Goal: Check status: Check status

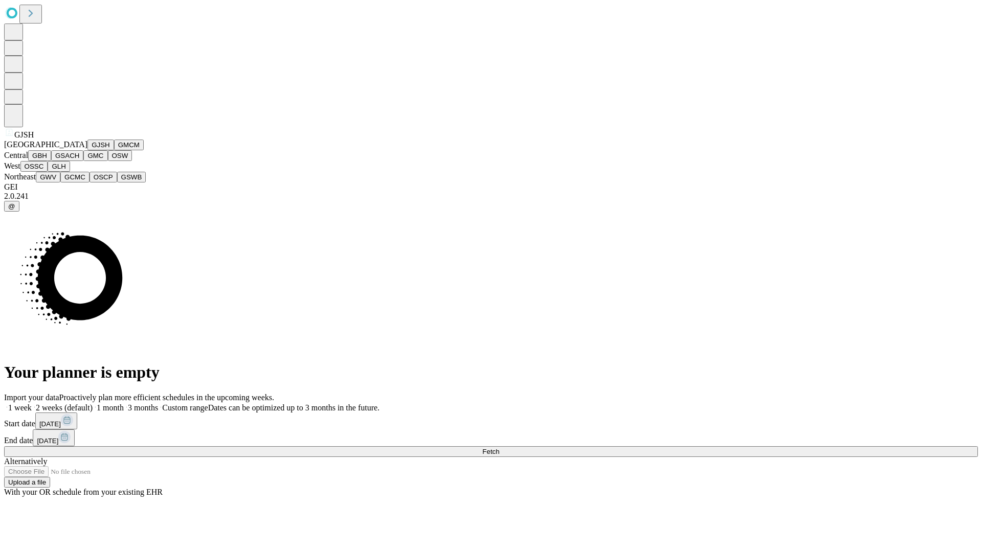
click at [87, 150] on button "GJSH" at bounding box center [100, 145] width 27 height 11
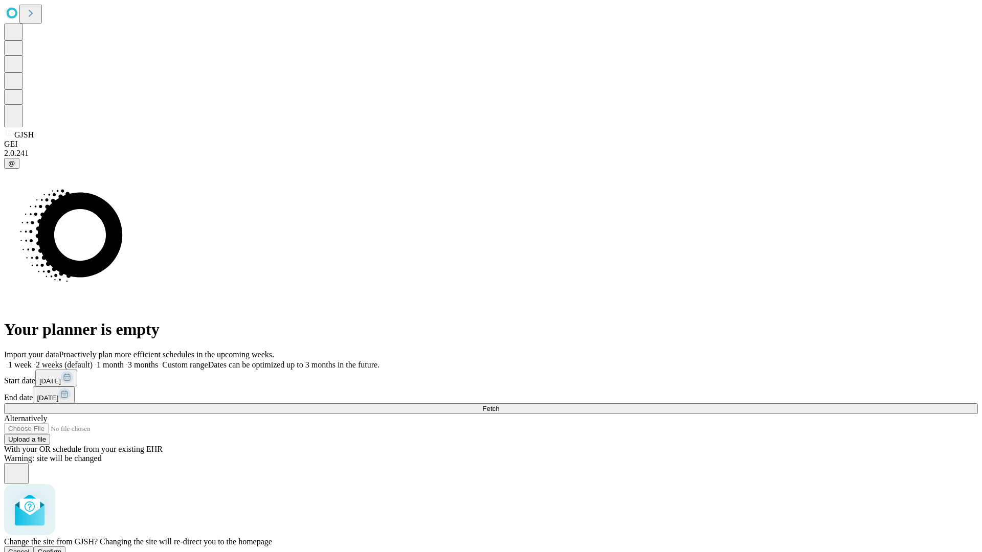
click at [62, 548] on span "Confirm" at bounding box center [50, 552] width 24 height 8
click at [93, 360] on label "2 weeks (default)" at bounding box center [62, 364] width 61 height 9
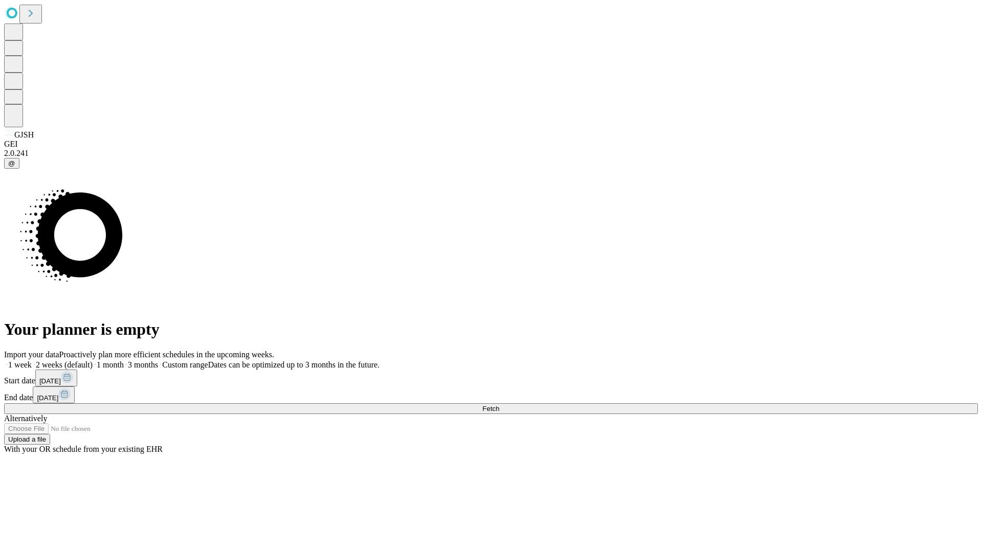
click at [499, 405] on span "Fetch" at bounding box center [490, 409] width 17 height 8
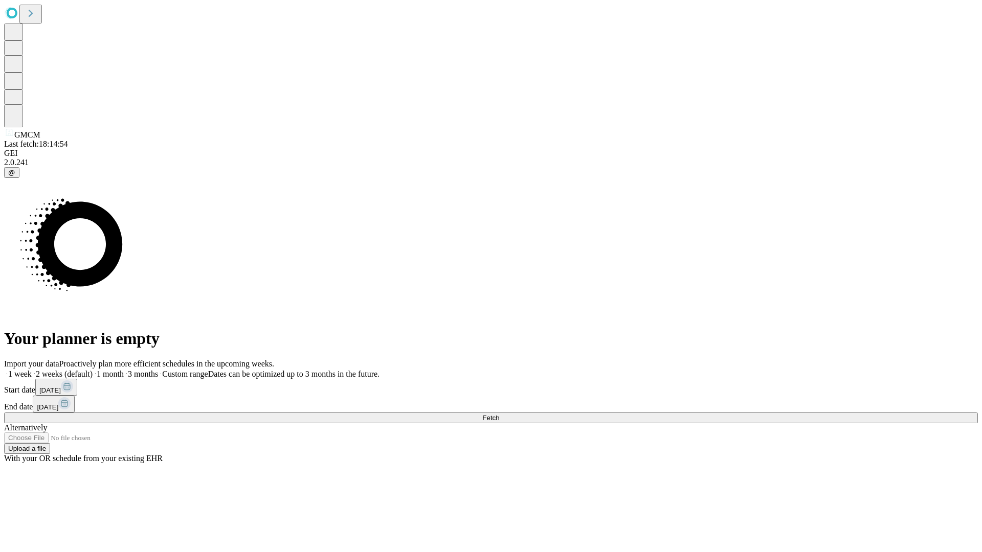
click at [93, 370] on label "2 weeks (default)" at bounding box center [62, 374] width 61 height 9
click at [499, 414] on span "Fetch" at bounding box center [490, 418] width 17 height 8
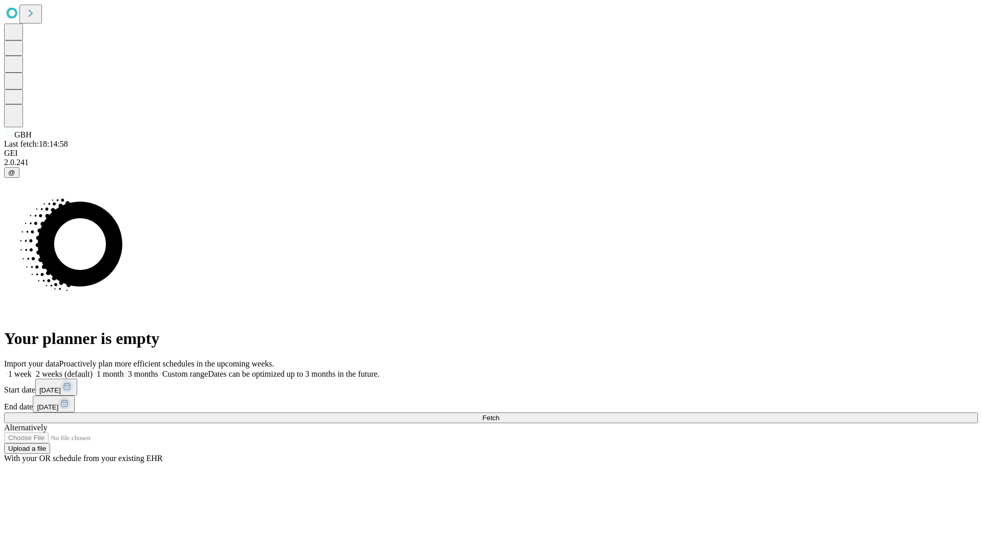
click at [93, 370] on label "2 weeks (default)" at bounding box center [62, 374] width 61 height 9
click at [499, 414] on span "Fetch" at bounding box center [490, 418] width 17 height 8
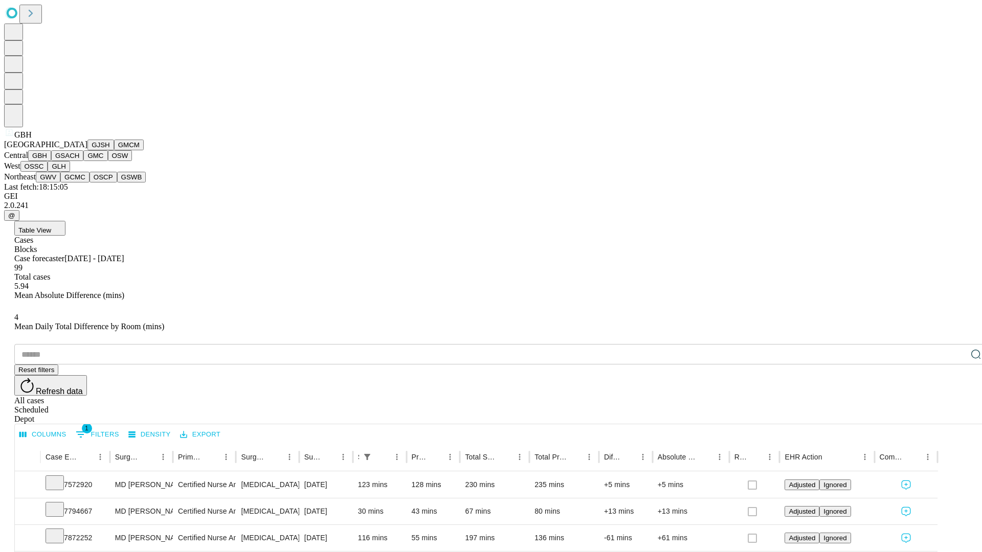
click at [79, 161] on button "GSACH" at bounding box center [67, 155] width 32 height 11
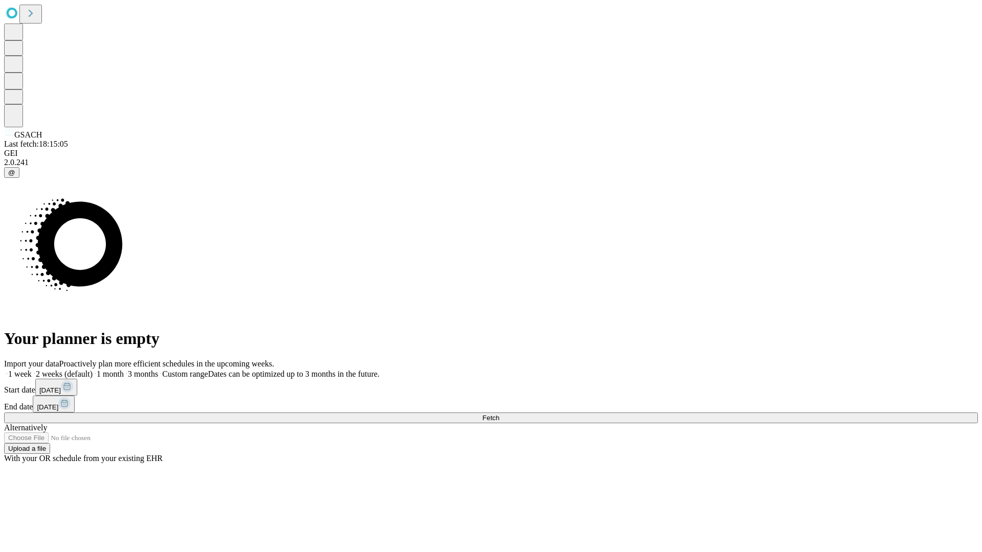
click at [93, 370] on label "2 weeks (default)" at bounding box center [62, 374] width 61 height 9
click at [499, 414] on span "Fetch" at bounding box center [490, 418] width 17 height 8
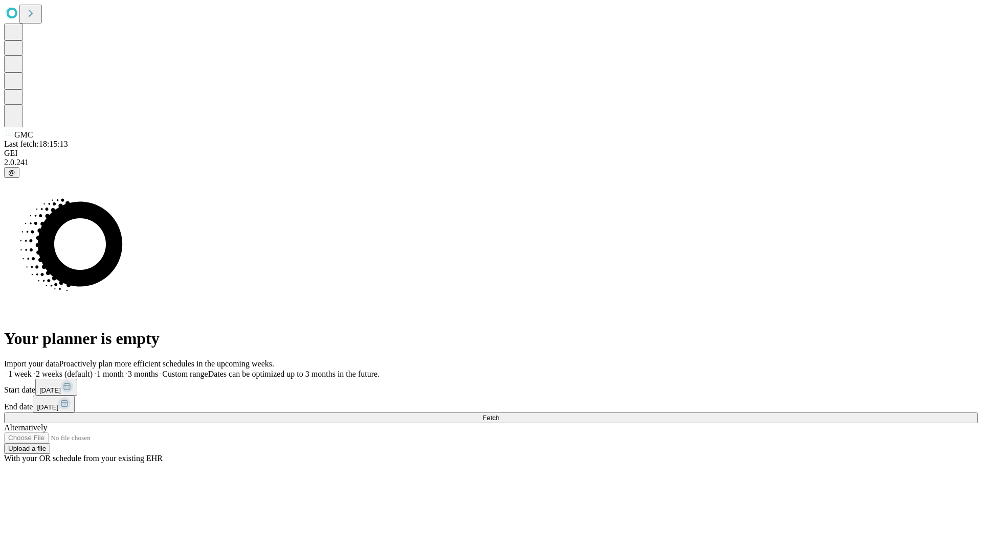
click at [93, 370] on label "2 weeks (default)" at bounding box center [62, 374] width 61 height 9
click at [499, 414] on span "Fetch" at bounding box center [490, 418] width 17 height 8
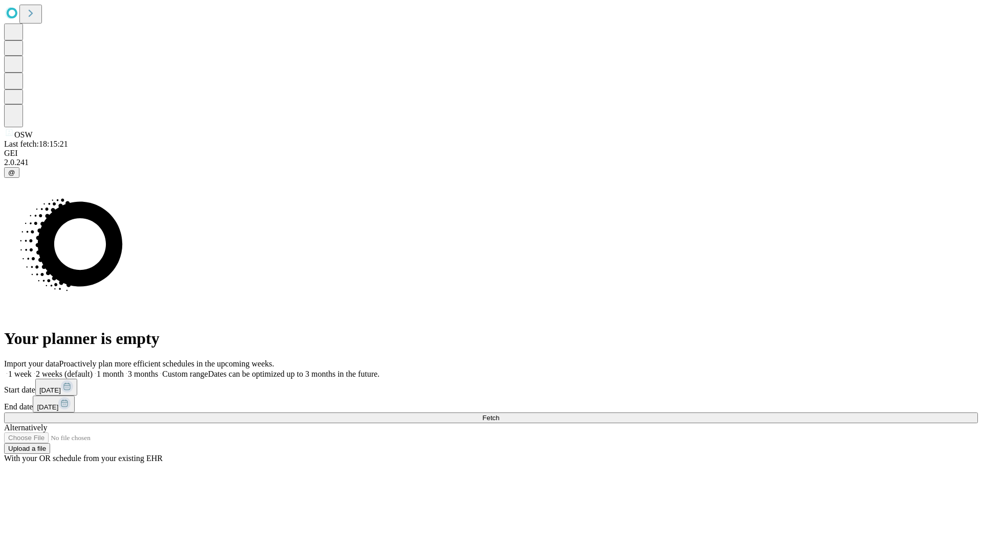
click at [499, 414] on span "Fetch" at bounding box center [490, 418] width 17 height 8
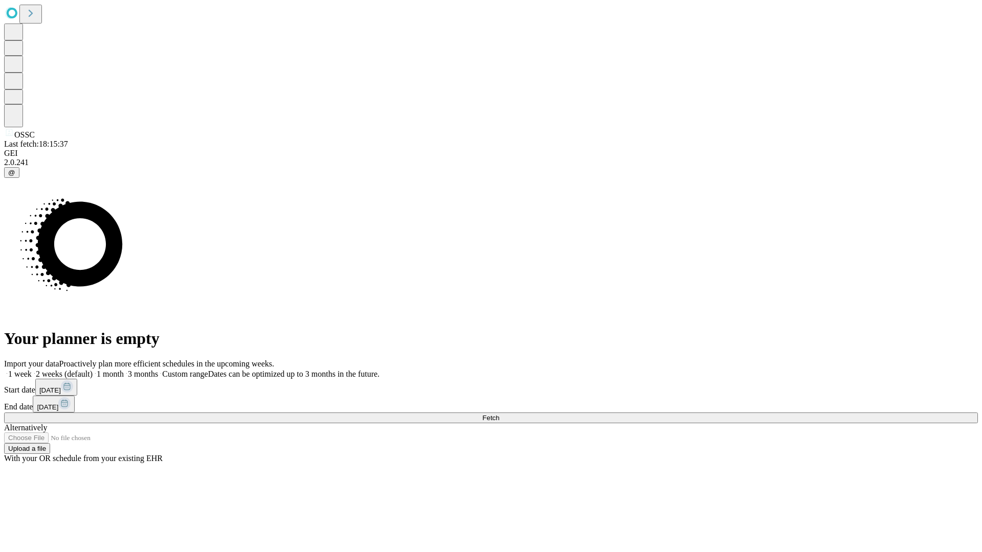
click at [499, 414] on span "Fetch" at bounding box center [490, 418] width 17 height 8
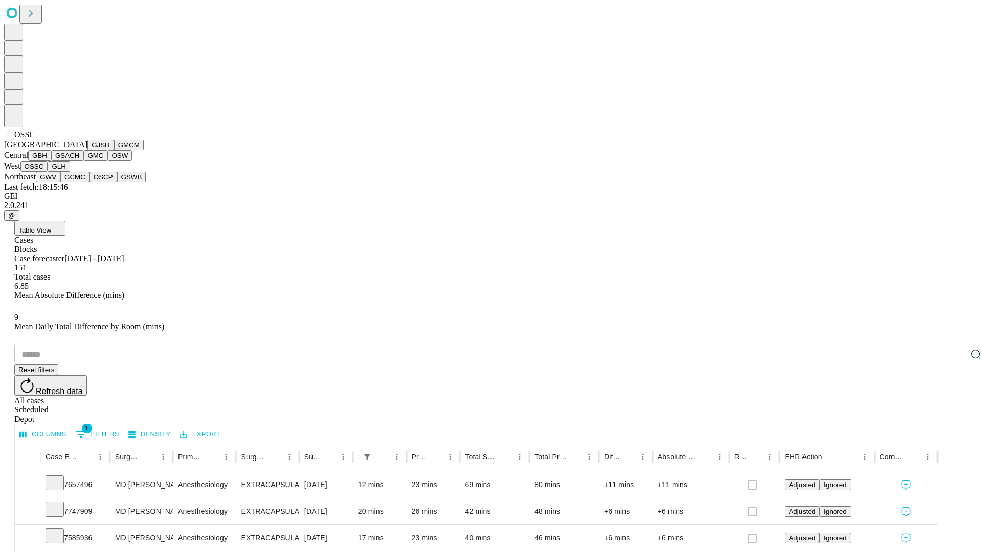
click at [70, 172] on button "GLH" at bounding box center [59, 166] width 22 height 11
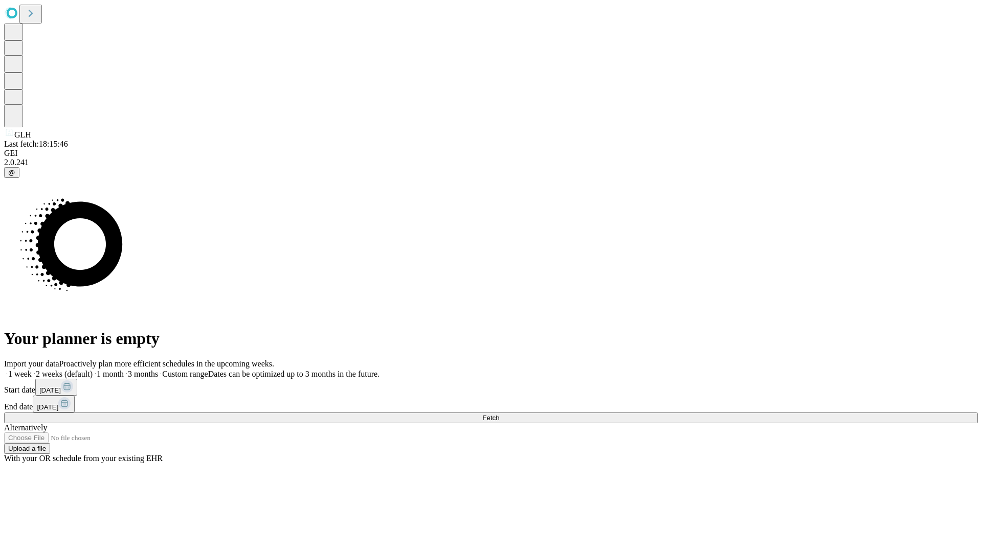
click at [93, 370] on label "2 weeks (default)" at bounding box center [62, 374] width 61 height 9
click at [499, 414] on span "Fetch" at bounding box center [490, 418] width 17 height 8
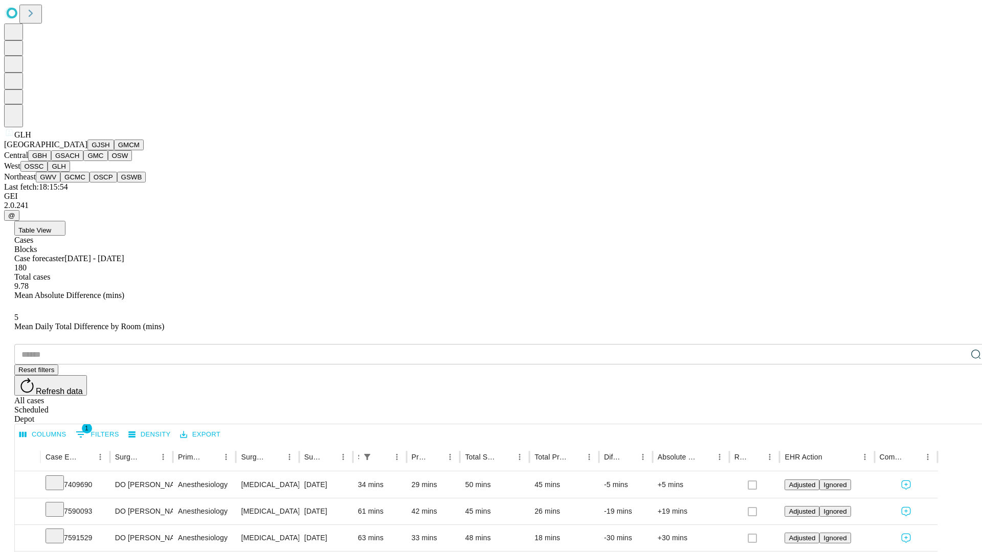
click at [60, 183] on button "GWV" at bounding box center [48, 177] width 25 height 11
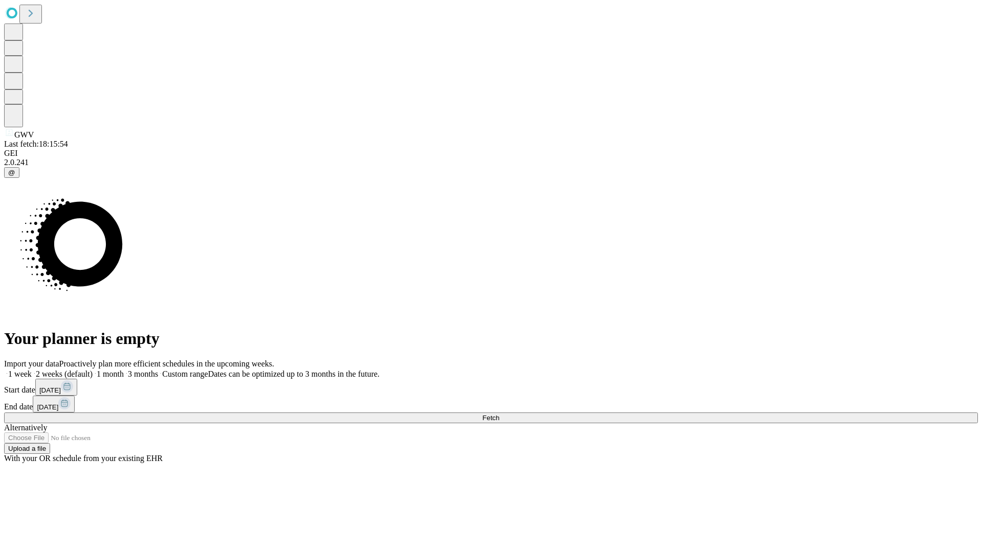
click at [93, 370] on label "2 weeks (default)" at bounding box center [62, 374] width 61 height 9
click at [499, 414] on span "Fetch" at bounding box center [490, 418] width 17 height 8
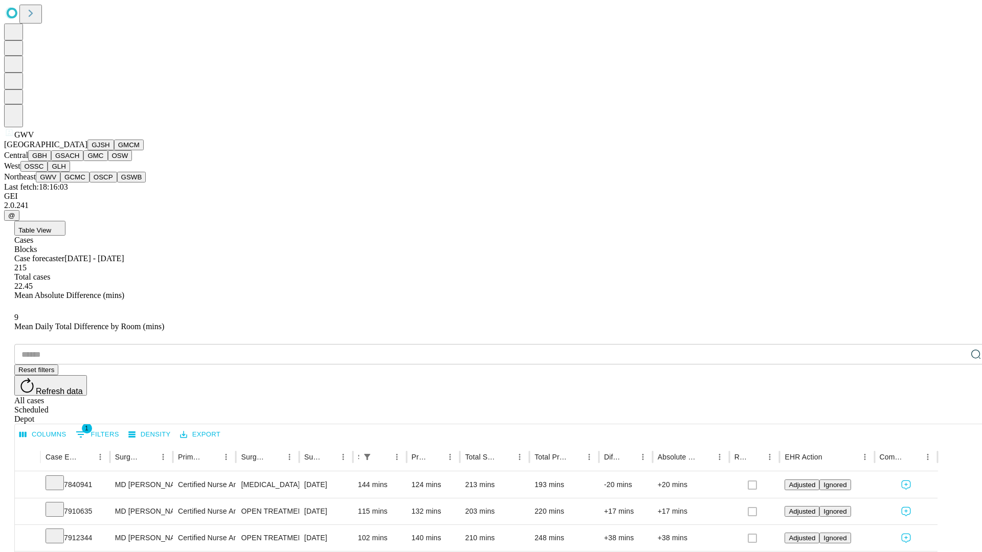
click at [79, 183] on button "GCMC" at bounding box center [74, 177] width 29 height 11
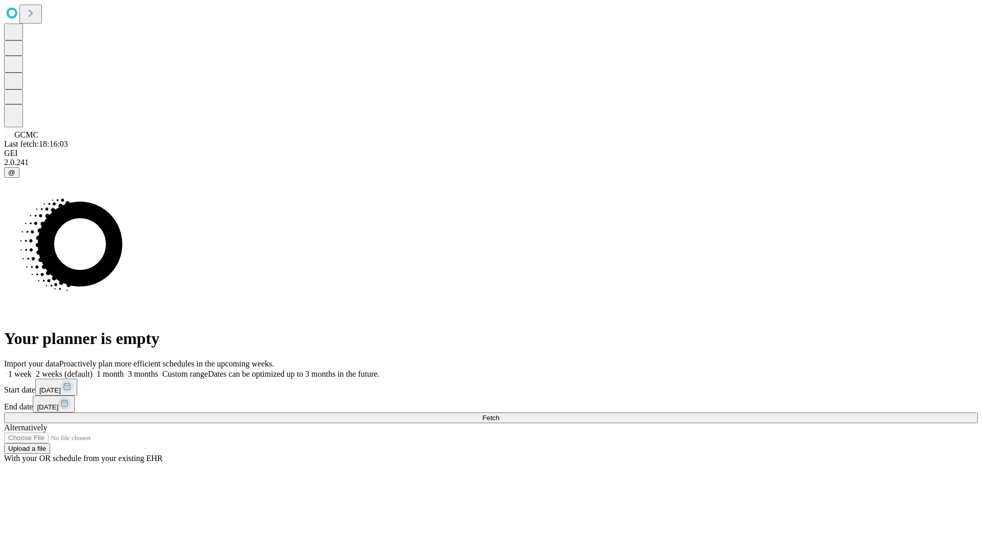
click at [93, 370] on label "2 weeks (default)" at bounding box center [62, 374] width 61 height 9
click at [499, 414] on span "Fetch" at bounding box center [490, 418] width 17 height 8
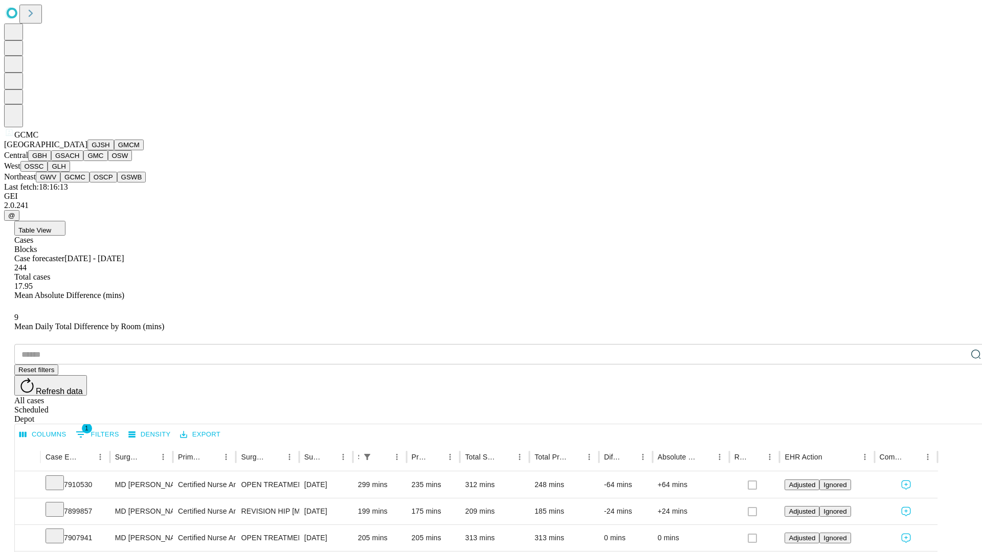
click at [89, 183] on button "OSCP" at bounding box center [103, 177] width 28 height 11
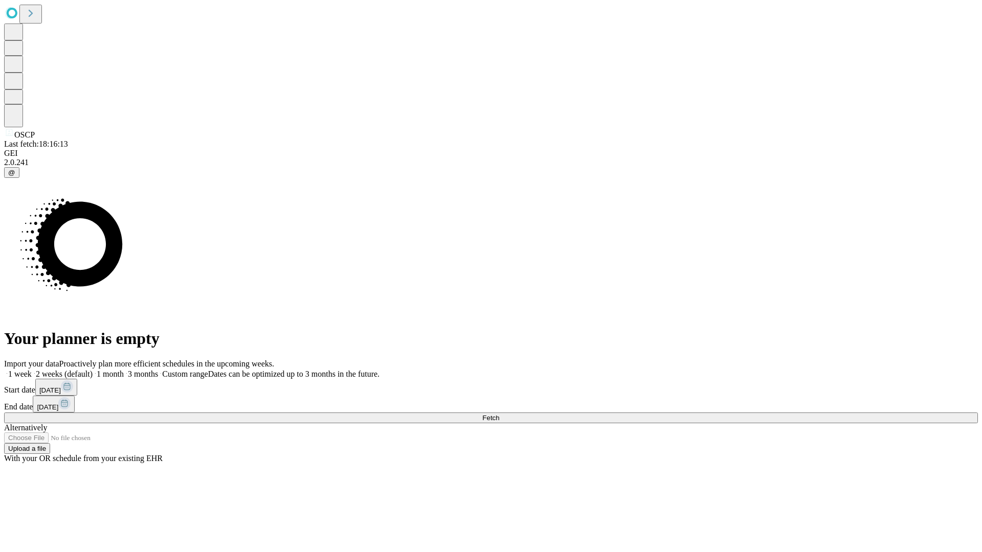
click at [93, 370] on label "2 weeks (default)" at bounding box center [62, 374] width 61 height 9
click at [499, 414] on span "Fetch" at bounding box center [490, 418] width 17 height 8
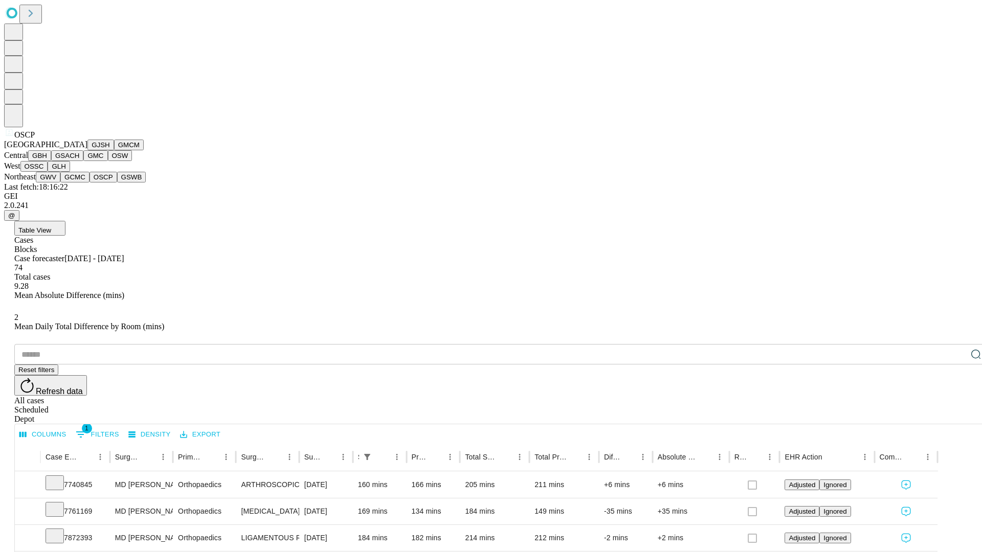
click at [117, 183] on button "GSWB" at bounding box center [131, 177] width 29 height 11
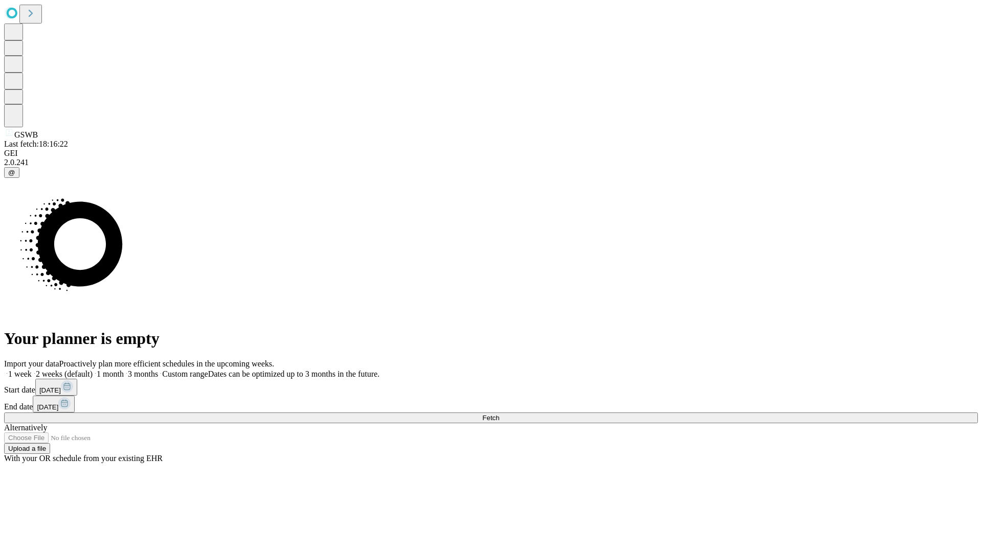
click at [93, 370] on label "2 weeks (default)" at bounding box center [62, 374] width 61 height 9
click at [499, 414] on span "Fetch" at bounding box center [490, 418] width 17 height 8
